Goal: Information Seeking & Learning: Learn about a topic

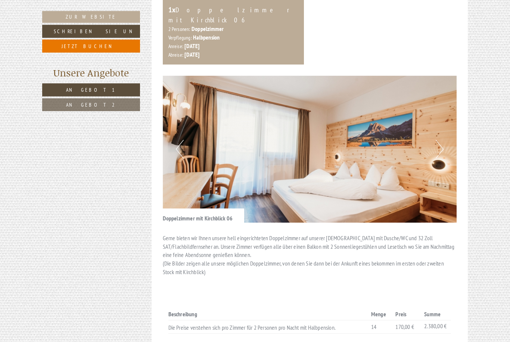
scroll to position [657, 0]
click at [437, 140] on button "Next" at bounding box center [439, 149] width 8 height 19
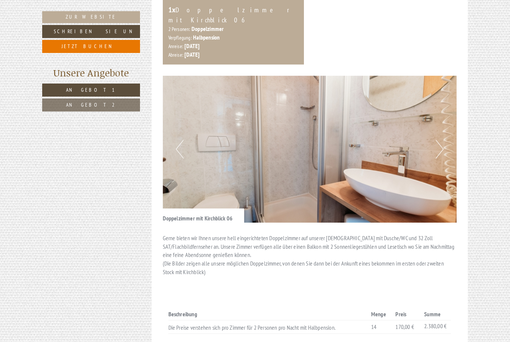
click at [441, 140] on button "Next" at bounding box center [439, 149] width 8 height 19
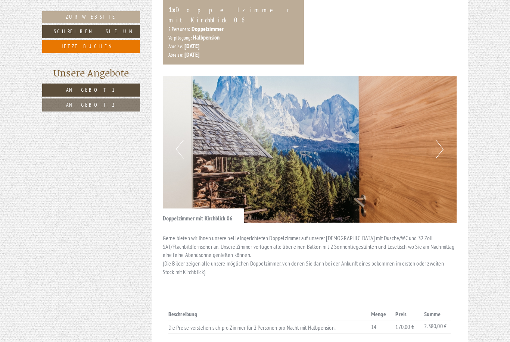
click at [443, 124] on img at bounding box center [310, 149] width 294 height 147
click at [440, 140] on button "Next" at bounding box center [439, 149] width 8 height 19
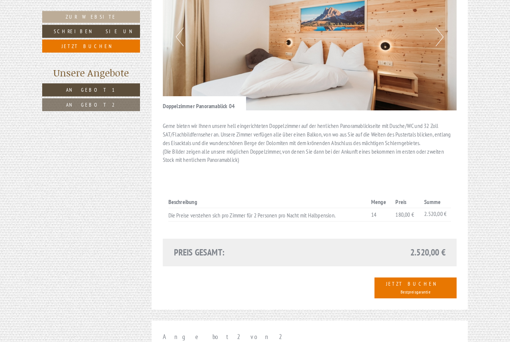
scroll to position [276, 0]
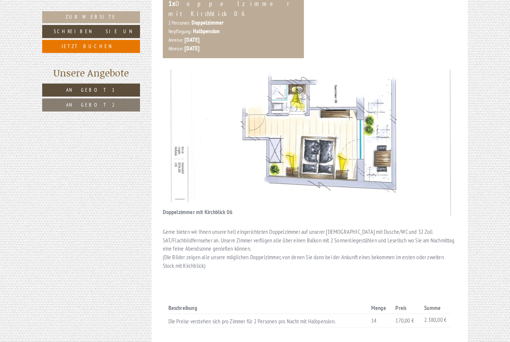
click at [446, 145] on img at bounding box center [310, 142] width 294 height 147
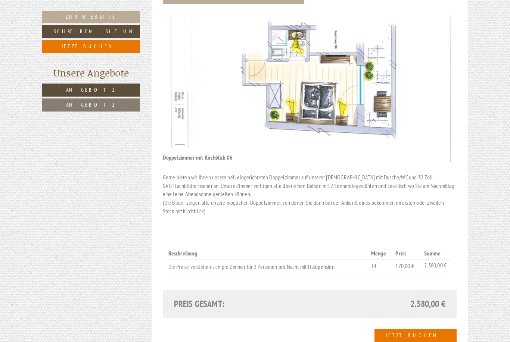
click at [401, 126] on img at bounding box center [310, 88] width 294 height 147
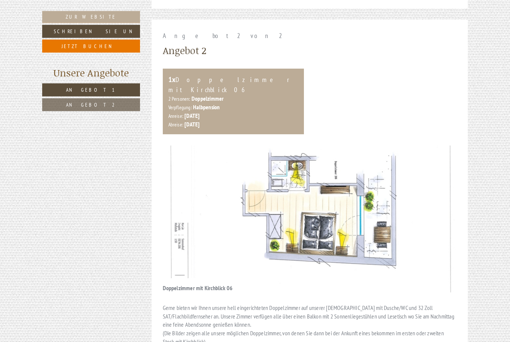
scroll to position [593, 0]
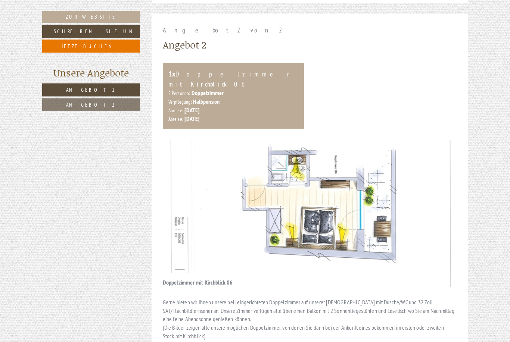
click at [282, 301] on p "Gerne bieten wir Ihnen unsere hell eingerichteten Doppelzimmer auf unserer Kirc…" at bounding box center [310, 319] width 294 height 43
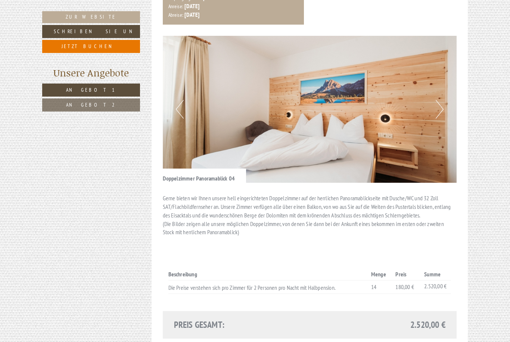
scroll to position [213, 0]
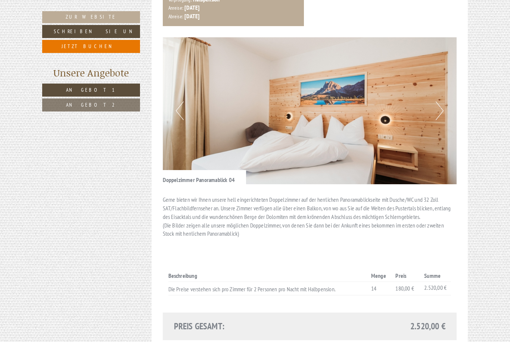
click at [441, 101] on button "Next" at bounding box center [439, 110] width 8 height 19
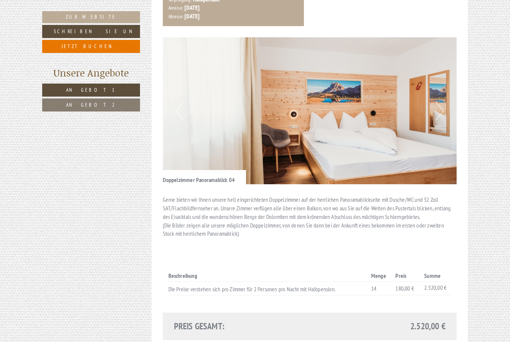
click at [435, 108] on button "Next" at bounding box center [439, 110] width 8 height 19
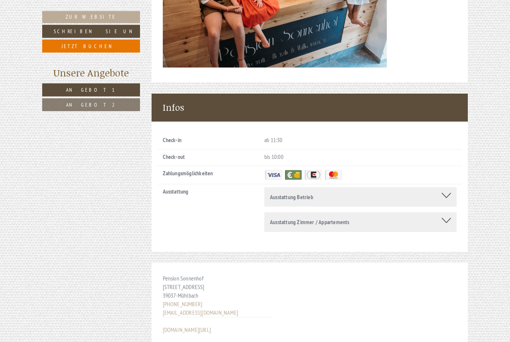
scroll to position [1907, 0]
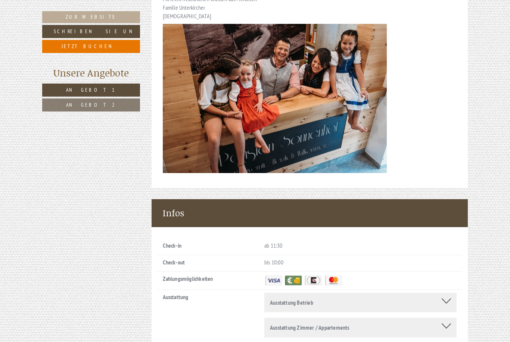
scroll to position [1868, 0]
